Goal: Task Accomplishment & Management: Use online tool/utility

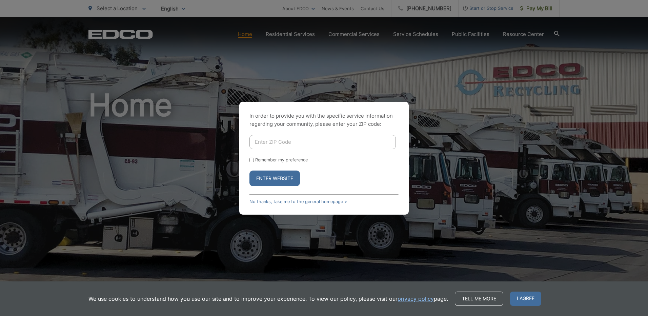
click at [280, 142] on input "Enter ZIP Code" at bounding box center [322, 142] width 146 height 14
type input "91977"
click at [249, 170] on button "Enter Website" at bounding box center [274, 178] width 50 height 16
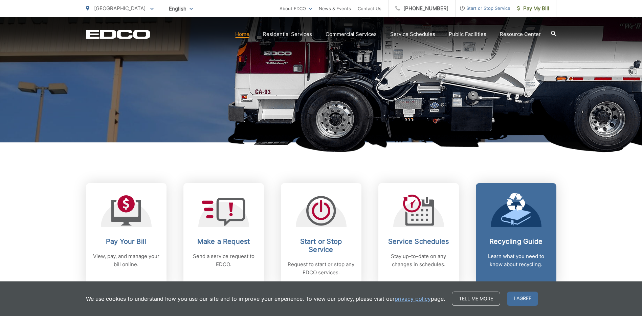
scroll to position [203, 0]
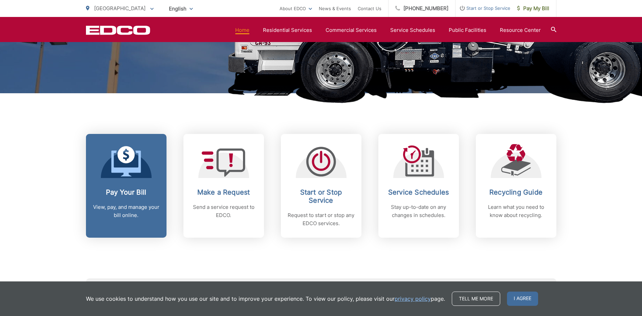
click at [159, 175] on link "Pay Your Bill View, pay, and manage your bill online." at bounding box center [126, 186] width 81 height 104
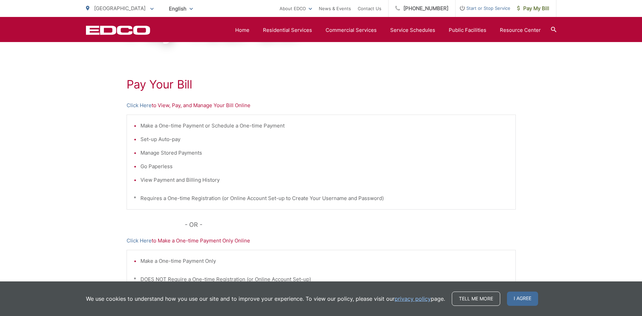
scroll to position [98, 0]
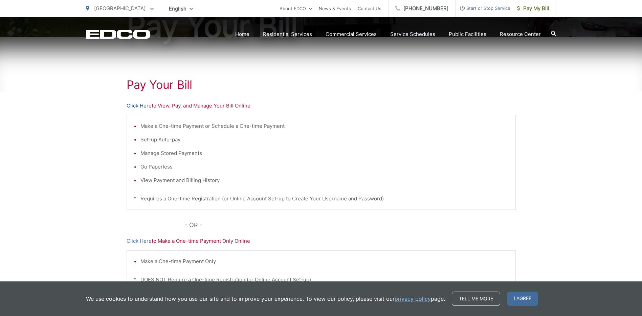
click at [136, 106] on link "Click Here" at bounding box center [139, 106] width 25 height 8
